Goal: Task Accomplishment & Management: Manage account settings

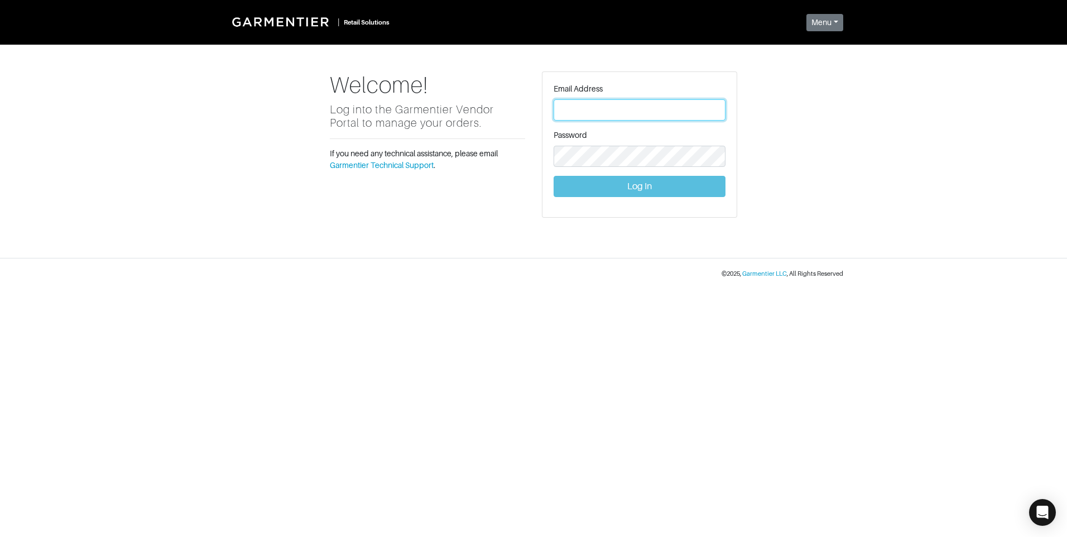
type input "[PERSON_NAME][EMAIL_ADDRESS][DOMAIN_NAME]"
click at [653, 188] on button "Log In" at bounding box center [640, 186] width 172 height 21
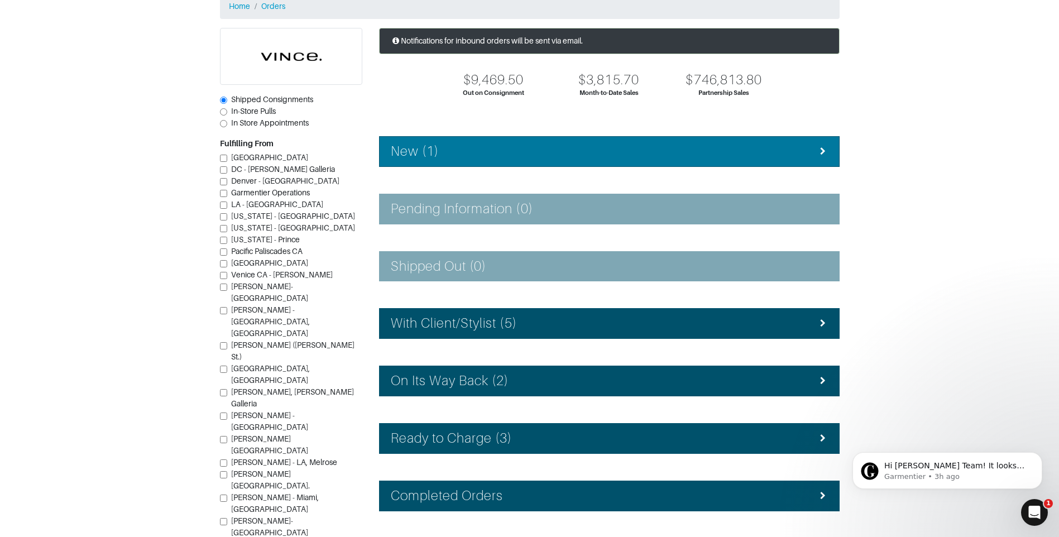
scroll to position [56, 0]
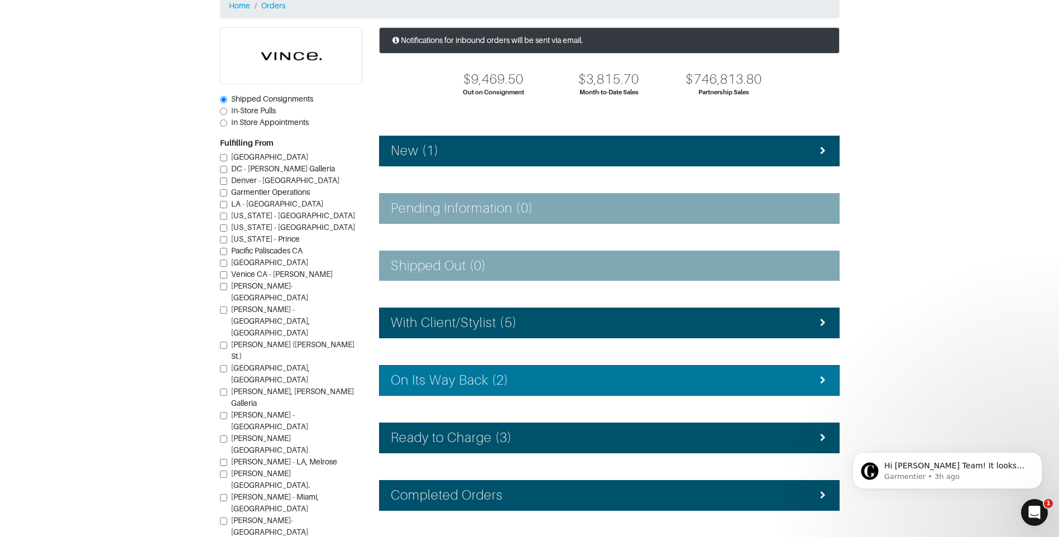
click at [574, 386] on div "On Its Way Back (2)" at bounding box center [609, 380] width 437 height 16
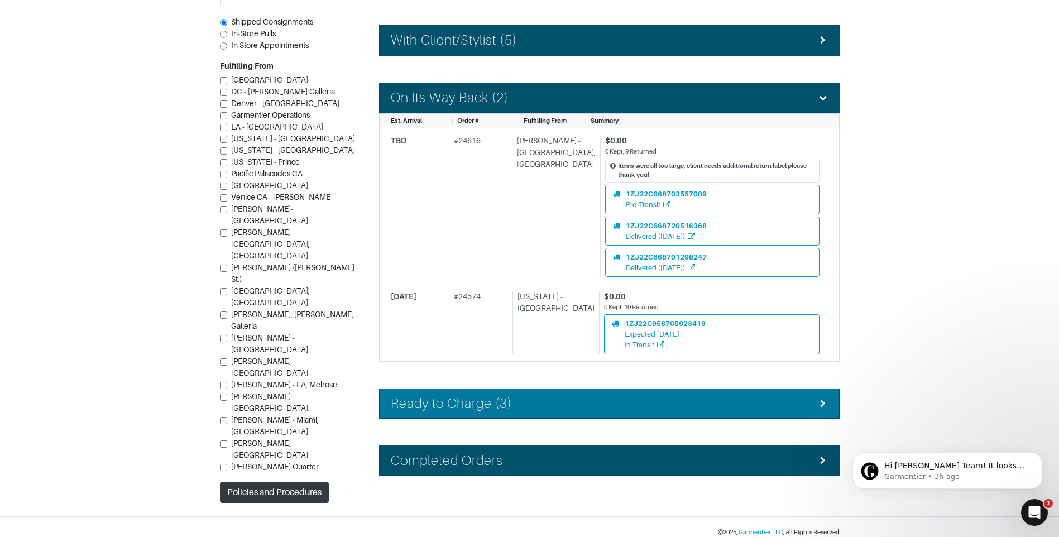
scroll to position [348, 0]
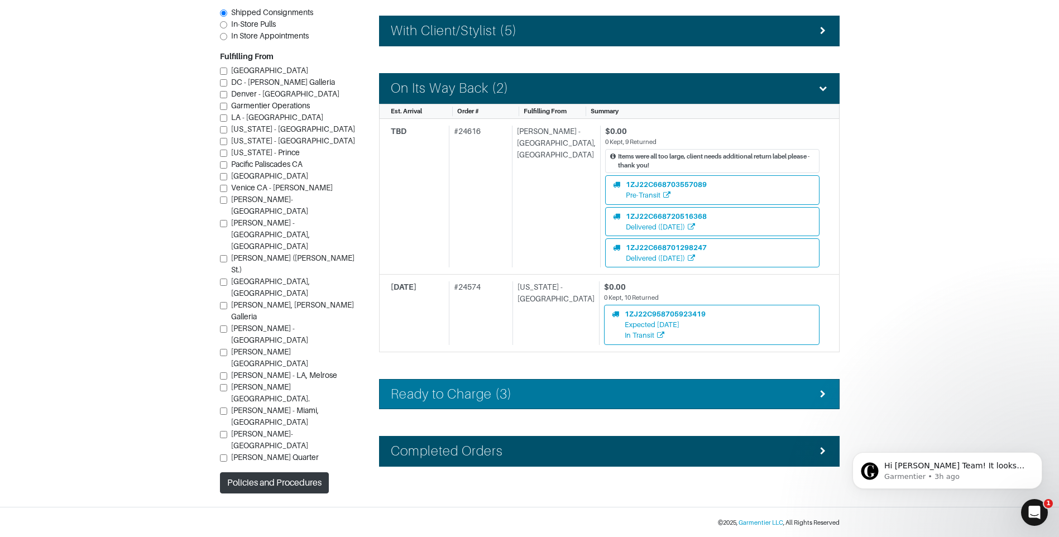
click at [568, 391] on div "Ready to Charge (3)" at bounding box center [609, 394] width 437 height 16
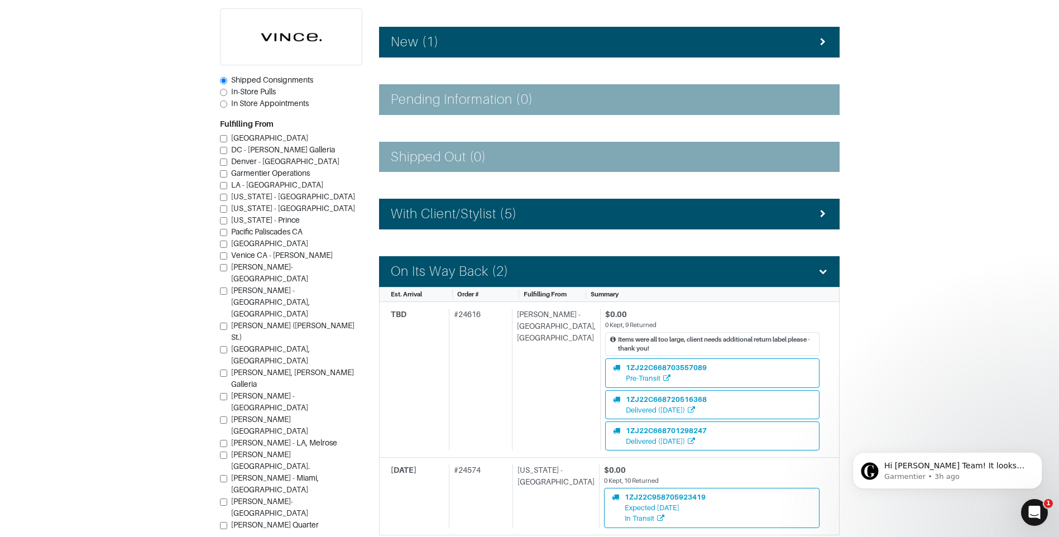
scroll to position [133, 0]
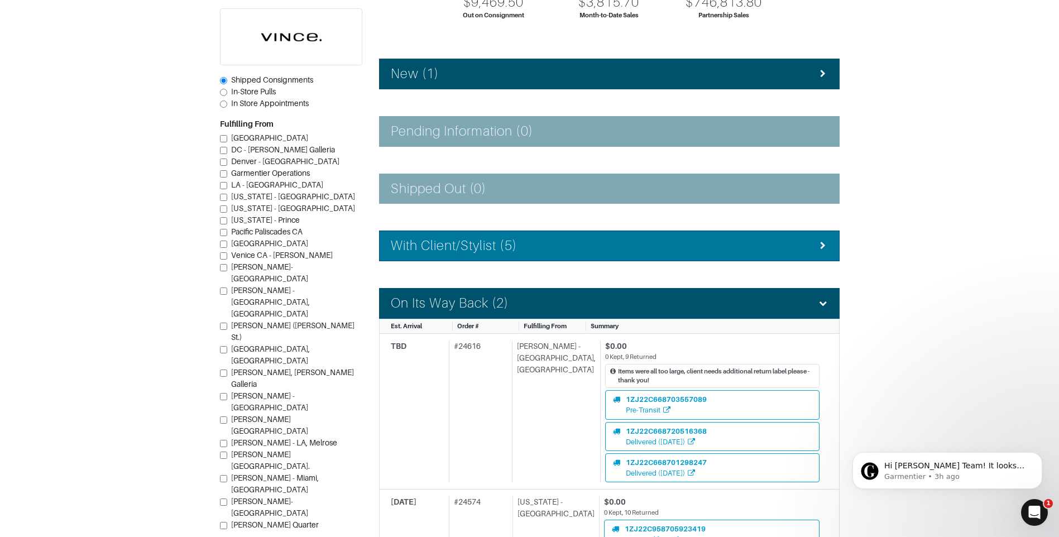
click at [570, 253] on div "With Client/Stylist (5)" at bounding box center [609, 246] width 437 height 16
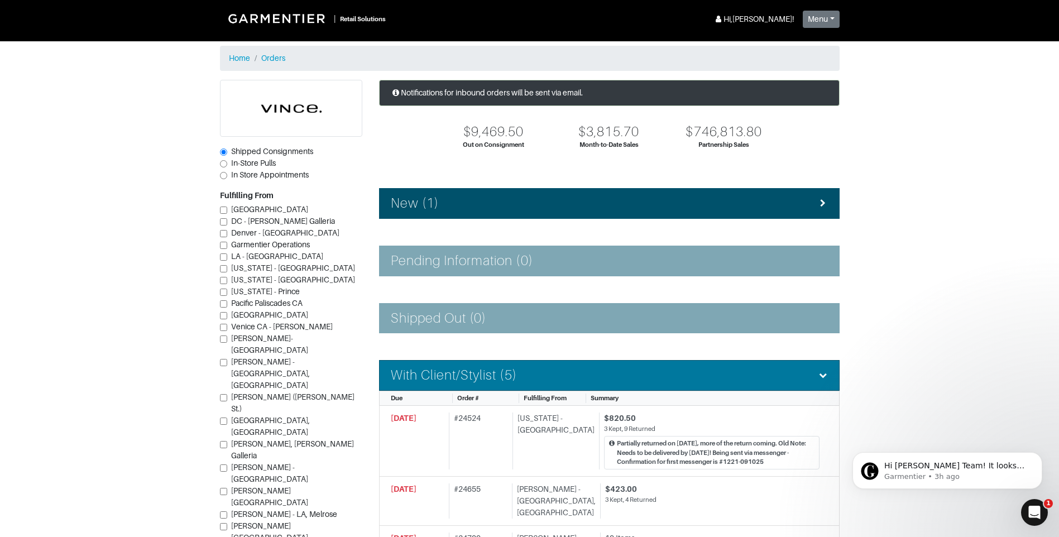
scroll to position [0, 0]
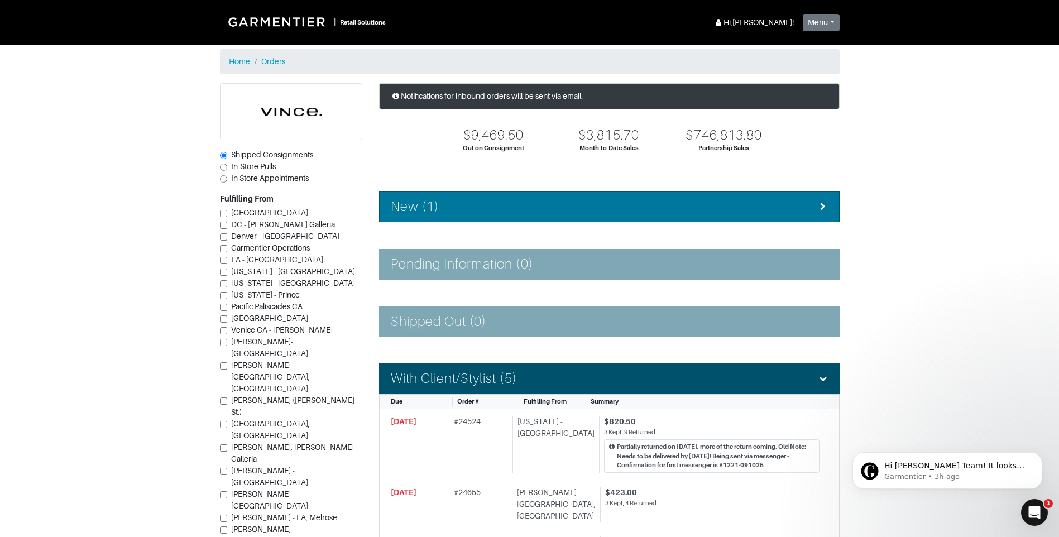
click at [703, 204] on div "New (1)" at bounding box center [609, 207] width 437 height 16
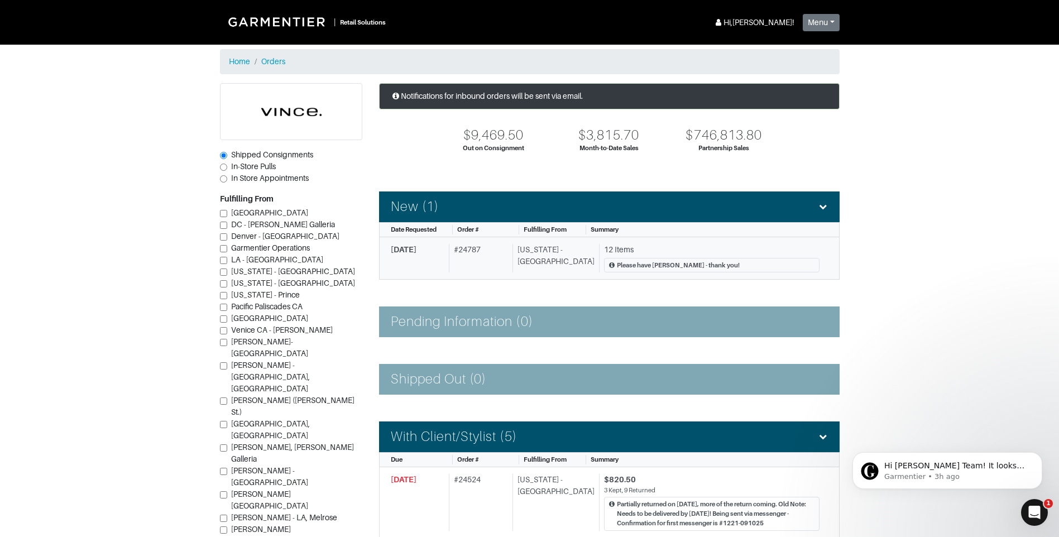
click at [493, 268] on div "# 24787" at bounding box center [478, 258] width 59 height 29
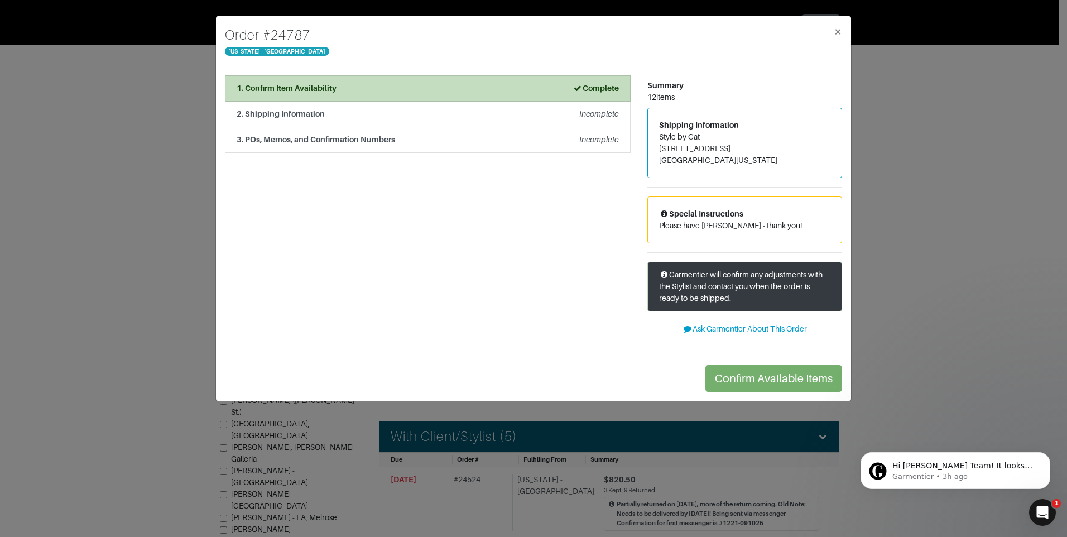
click at [768, 218] on div "Special Instructions Please have [PERSON_NAME] - thank you!" at bounding box center [745, 220] width 194 height 46
click at [787, 223] on p "Please have [PERSON_NAME] - thank you!" at bounding box center [744, 226] width 171 height 12
click at [843, 28] on button "×" at bounding box center [838, 31] width 26 height 31
